Goal: Information Seeking & Learning: Learn about a topic

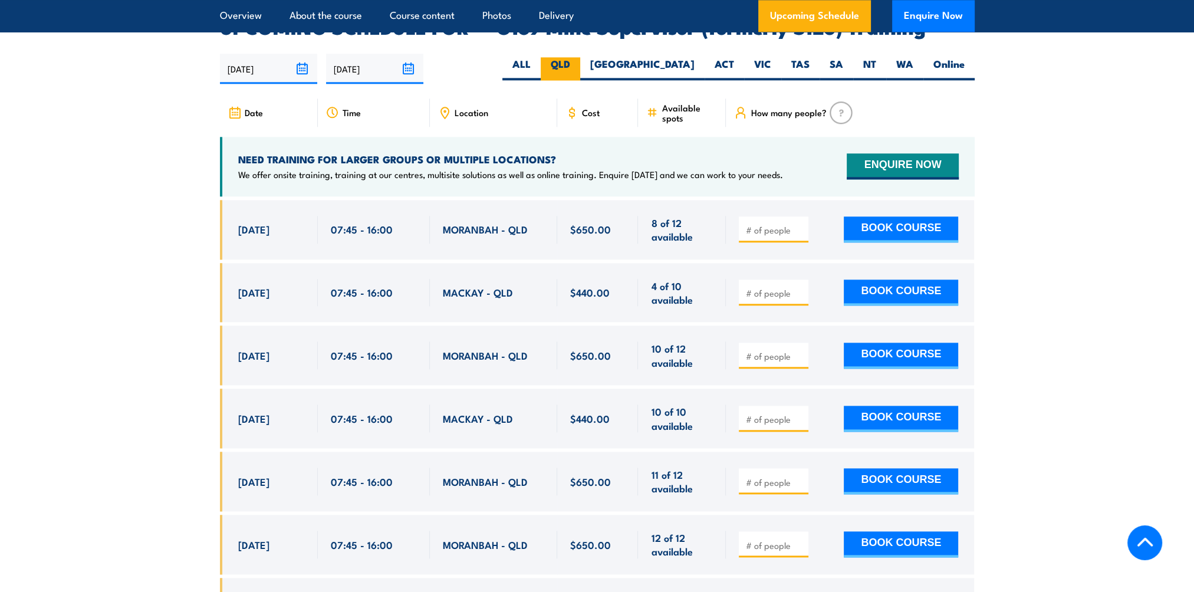
click at [580, 57] on label "QLD" at bounding box center [561, 68] width 40 height 23
click at [578, 57] on input "QLD" at bounding box center [574, 61] width 8 height 8
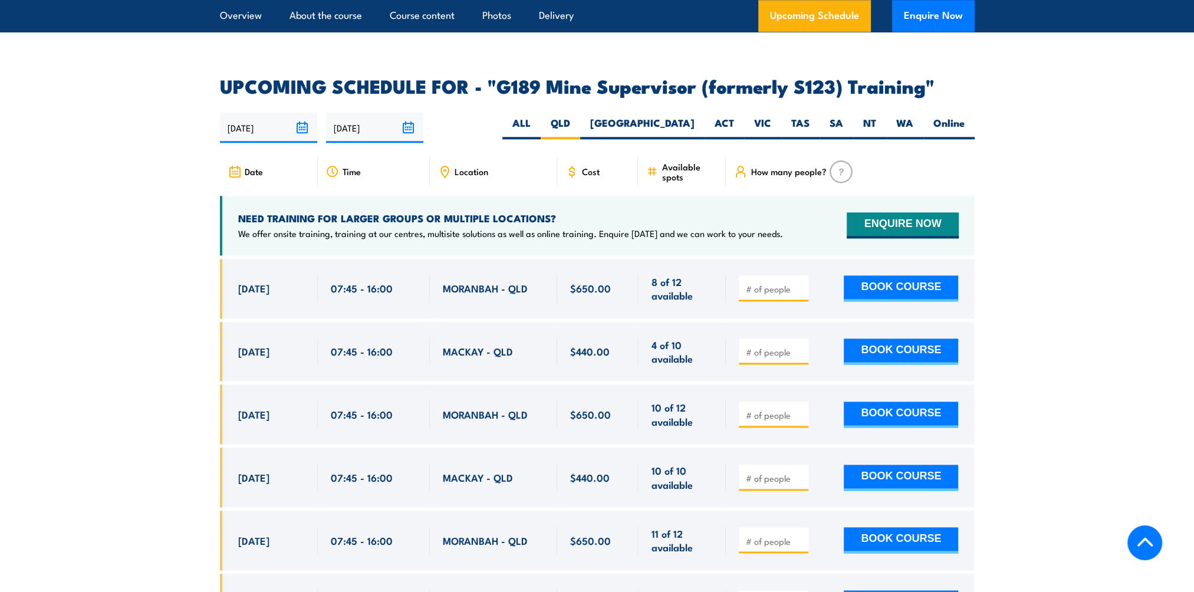
scroll to position [1891, 0]
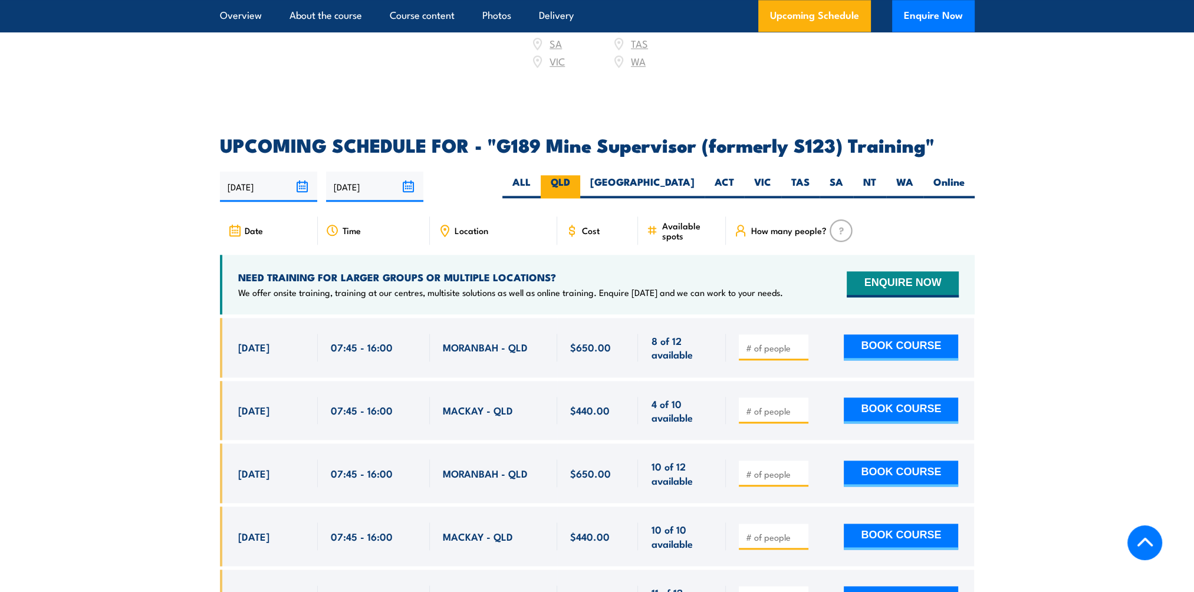
click at [580, 175] on label "QLD" at bounding box center [561, 186] width 40 height 23
click at [578, 175] on input "QLD" at bounding box center [574, 179] width 8 height 8
click at [814, 19] on link "Upcoming Schedule" at bounding box center [814, 16] width 113 height 32
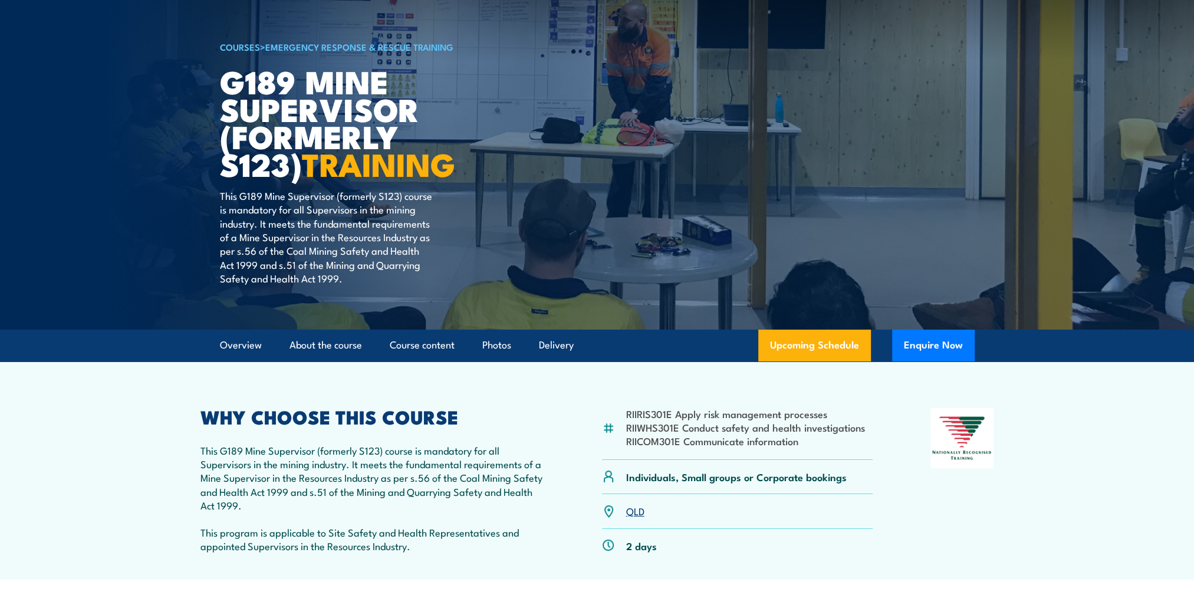
scroll to position [0, 0]
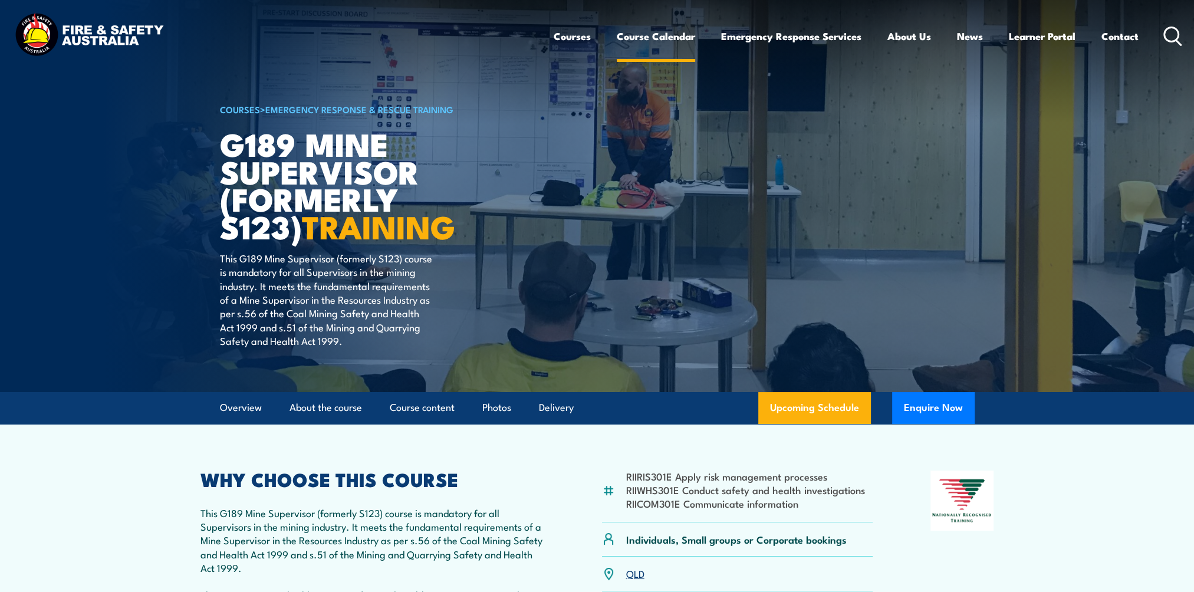
click at [675, 40] on link "Course Calendar" at bounding box center [656, 36] width 78 height 31
click at [659, 38] on link "Course Calendar" at bounding box center [656, 36] width 78 height 31
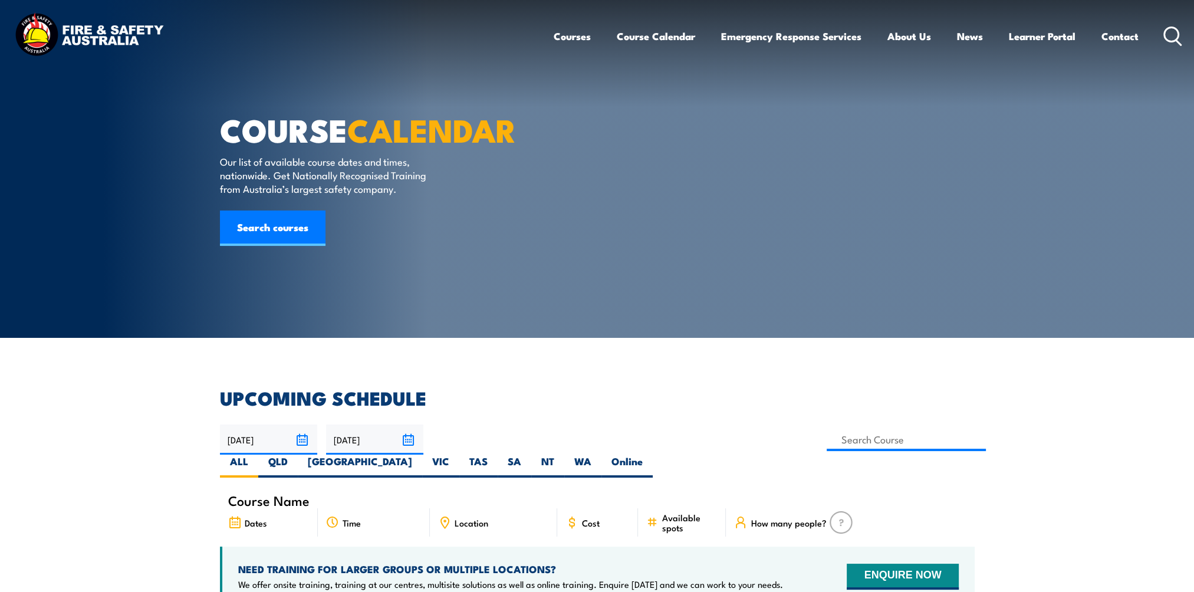
click at [559, 38] on link "Courses" at bounding box center [572, 36] width 37 height 31
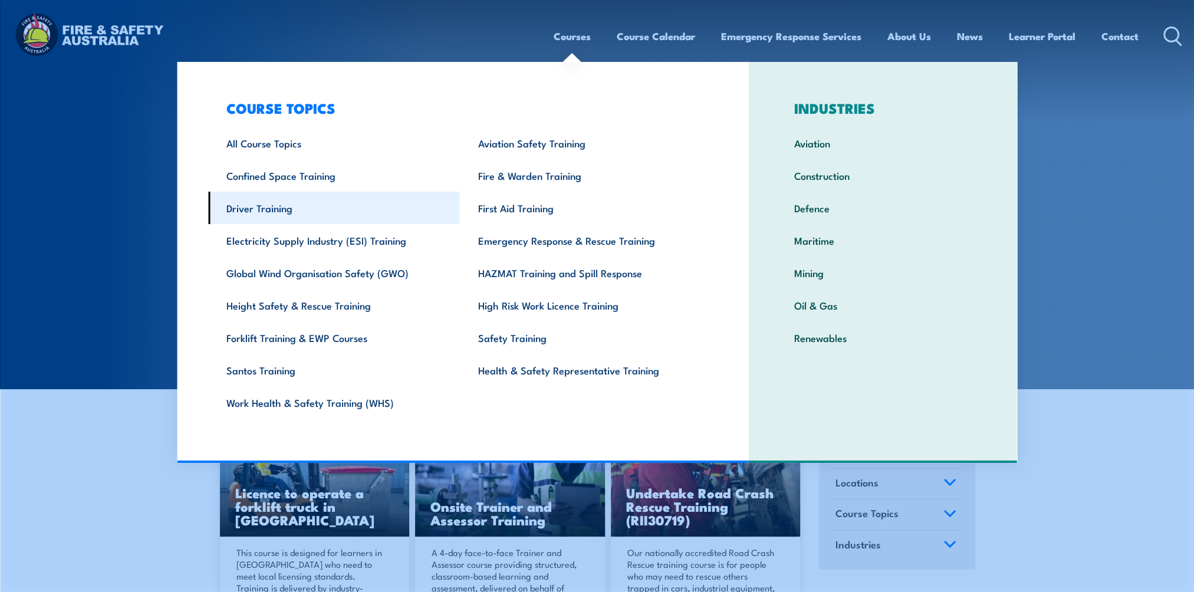
click at [277, 211] on link "Driver Training" at bounding box center [334, 208] width 252 height 32
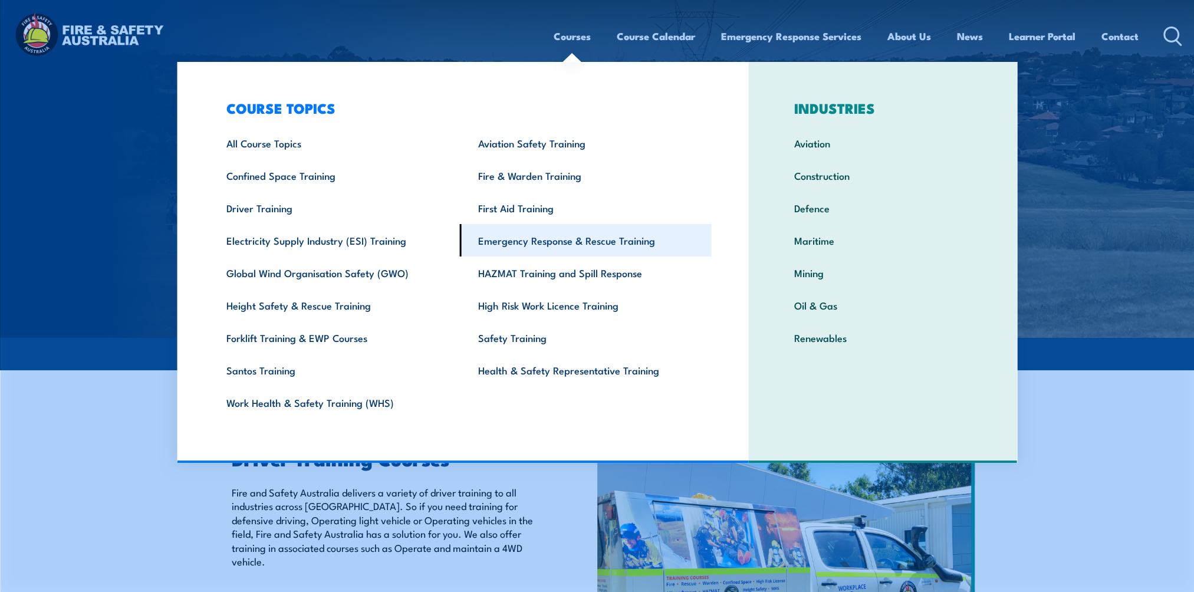
click at [533, 246] on link "Emergency Response & Rescue Training" at bounding box center [586, 240] width 252 height 32
